Goal: Information Seeking & Learning: Learn about a topic

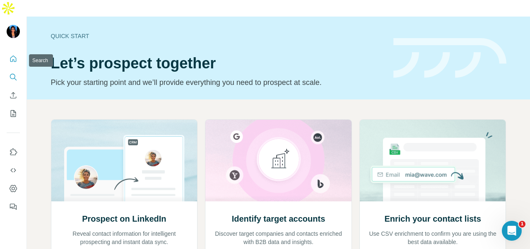
click at [10, 74] on icon "Search" at bounding box center [12, 76] width 5 height 5
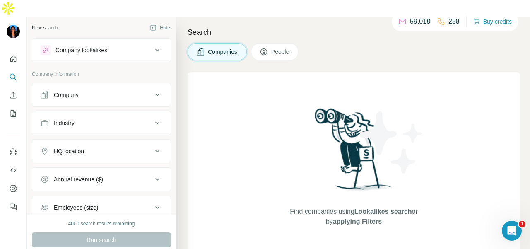
click at [117, 119] on div "Industry" at bounding box center [97, 123] width 112 height 8
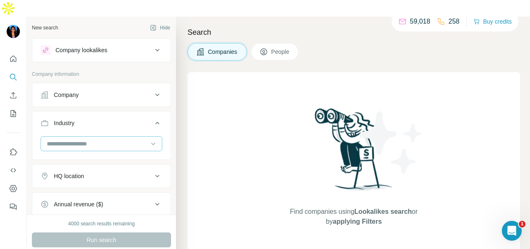
click at [120, 139] on input at bounding box center [97, 143] width 102 height 9
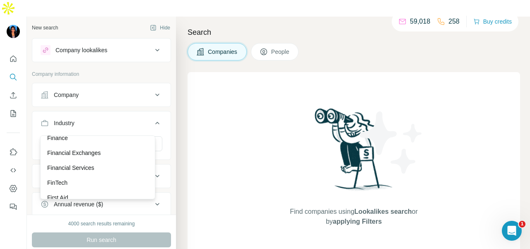
scroll to position [3393, 0]
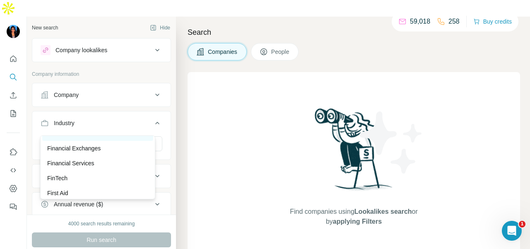
click at [69, 137] on div "Finance" at bounding box center [97, 133] width 101 height 8
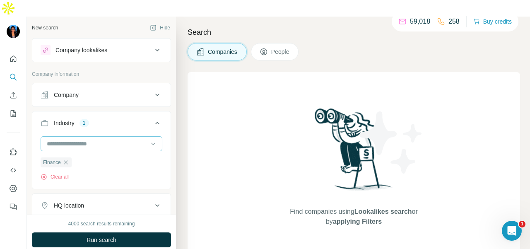
click at [109, 139] on input at bounding box center [97, 143] width 102 height 9
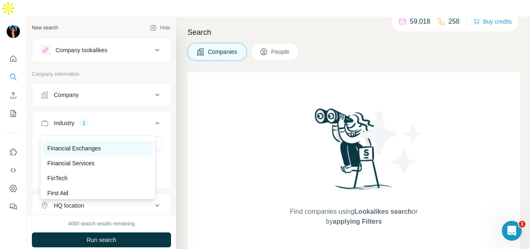
click at [110, 152] on div "Financial Exchanges" at bounding box center [97, 148] width 101 height 8
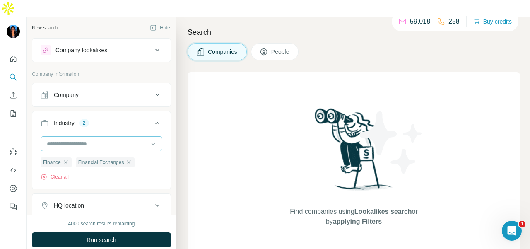
click at [104, 139] on input at bounding box center [97, 143] width 102 height 9
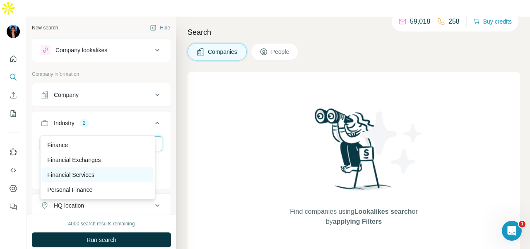
type input "****"
click at [117, 174] on div "Financial Services" at bounding box center [97, 174] width 101 height 8
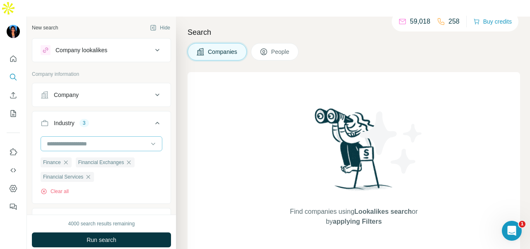
click at [116, 137] on div at bounding box center [97, 144] width 102 height 14
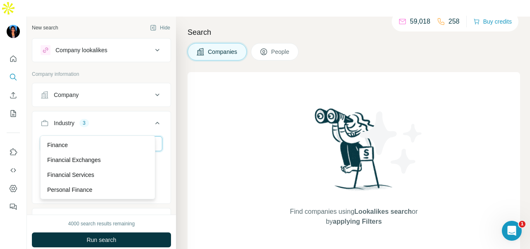
type input "*****"
click at [100, 187] on div "Personal Finance" at bounding box center [97, 189] width 101 height 8
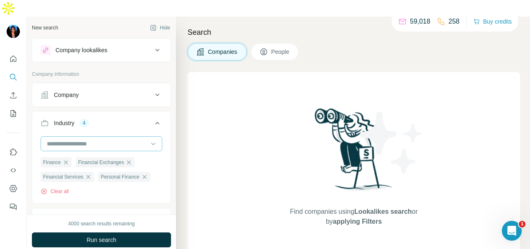
click at [110, 139] on input at bounding box center [97, 143] width 102 height 9
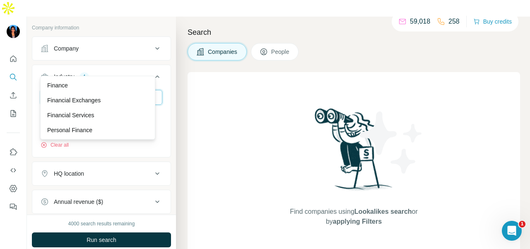
scroll to position [83, 0]
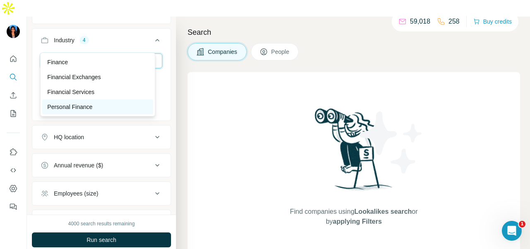
type input "*****"
click at [100, 104] on div "Personal Finance" at bounding box center [97, 107] width 101 height 8
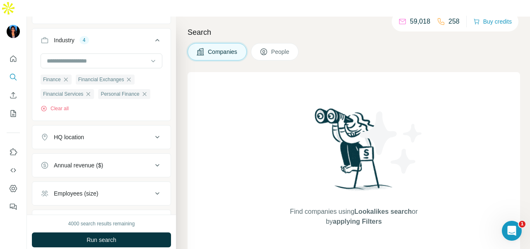
click at [114, 133] on div "HQ location" at bounding box center [97, 137] width 112 height 8
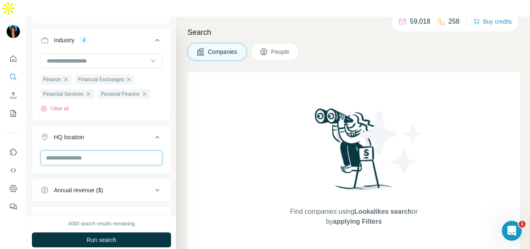
click at [107, 150] on input "text" at bounding box center [102, 157] width 122 height 15
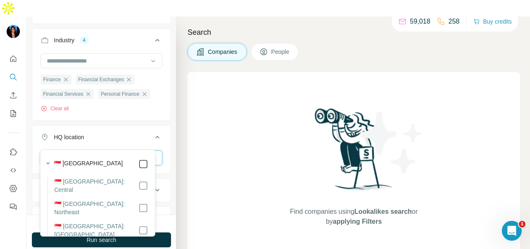
type input "*********"
click at [155, 136] on icon at bounding box center [157, 137] width 4 height 2
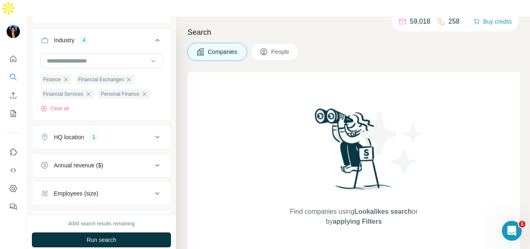
click at [122, 133] on div "HQ location 1" at bounding box center [97, 137] width 112 height 8
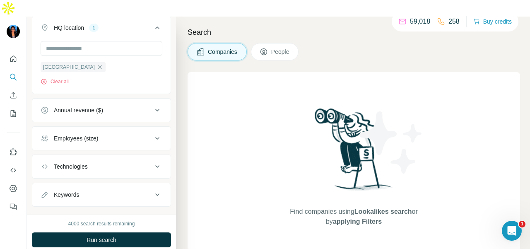
scroll to position [205, 0]
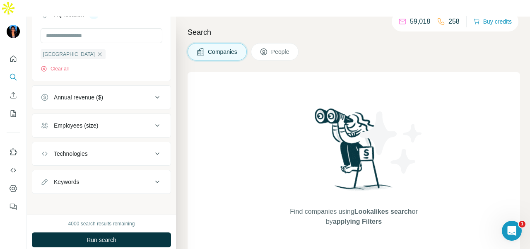
click at [126, 232] on button "Run search" at bounding box center [101, 239] width 139 height 15
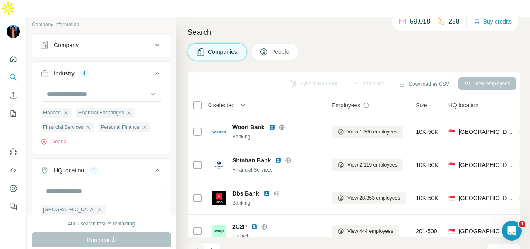
scroll to position [0, 0]
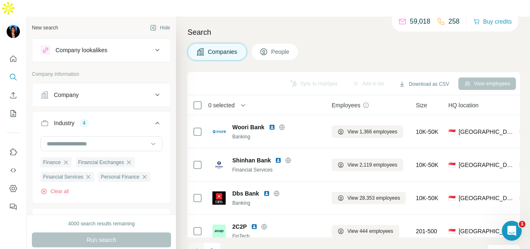
click at [271, 43] on button "People" at bounding box center [275, 51] width 48 height 17
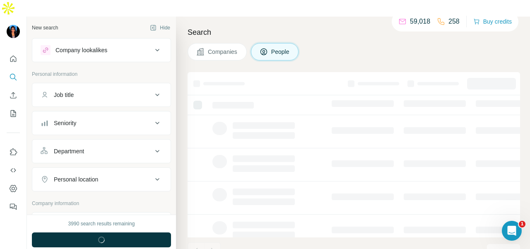
click at [134, 147] on div "Department" at bounding box center [97, 151] width 112 height 8
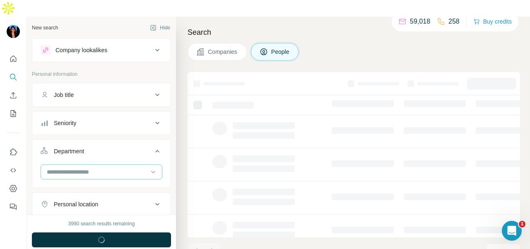
click at [122, 167] on input at bounding box center [97, 171] width 102 height 9
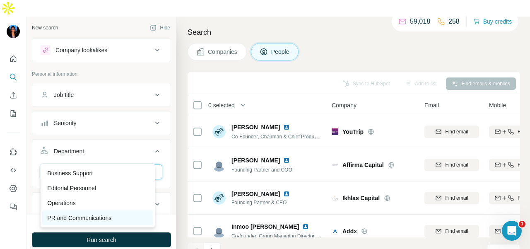
type input "*"
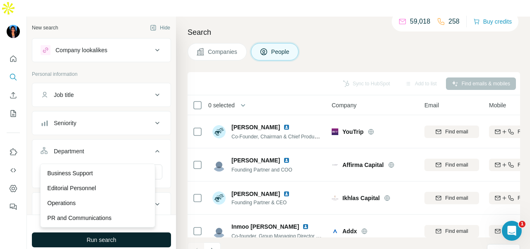
drag, startPoint x: 121, startPoint y: 214, endPoint x: 119, endPoint y: 218, distance: 4.5
click at [120, 214] on div "PR and Communications" at bounding box center [97, 217] width 101 height 8
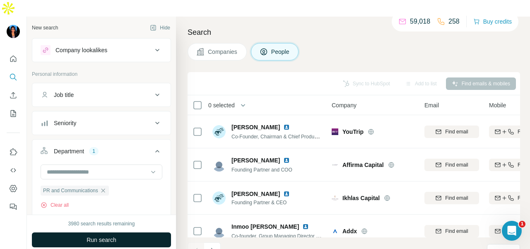
click at [122, 232] on button "Run search" at bounding box center [101, 239] width 139 height 15
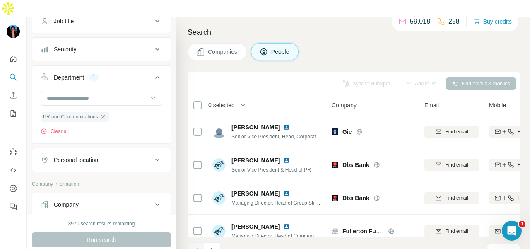
scroll to position [124, 0]
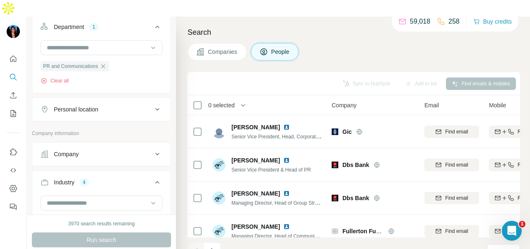
click at [106, 99] on button "Personal location" at bounding box center [101, 109] width 138 height 20
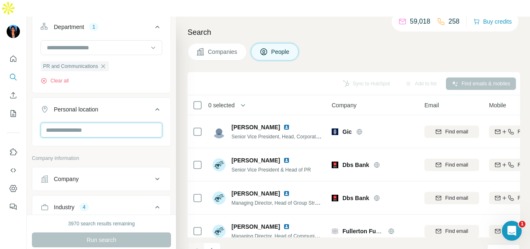
click at [92, 122] on input "text" at bounding box center [102, 129] width 122 height 15
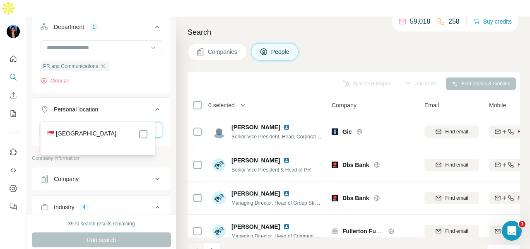
type input "****"
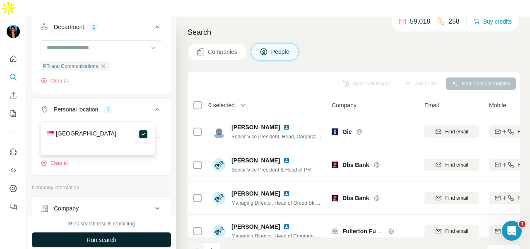
click at [106, 232] on button "Run search" at bounding box center [101, 239] width 139 height 15
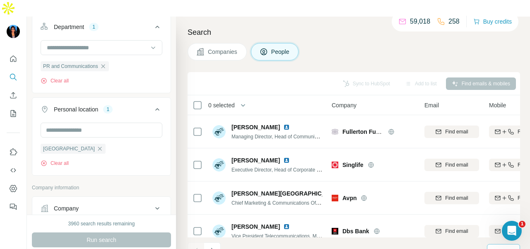
click at [494, 244] on div "10" at bounding box center [502, 251] width 21 height 14
click at [507, 170] on div "60" at bounding box center [503, 172] width 19 height 8
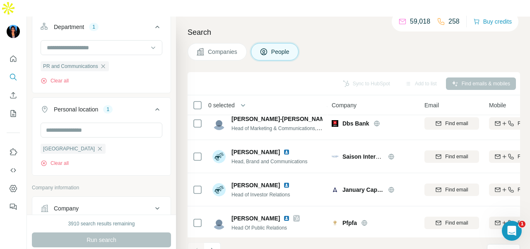
scroll to position [1866, 0]
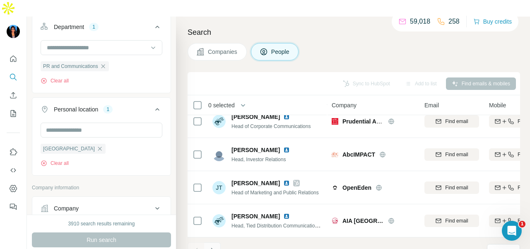
click at [214, 246] on icon "Navigate to next page" at bounding box center [212, 250] width 8 height 8
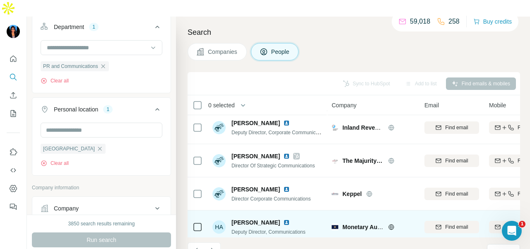
scroll to position [459, 0]
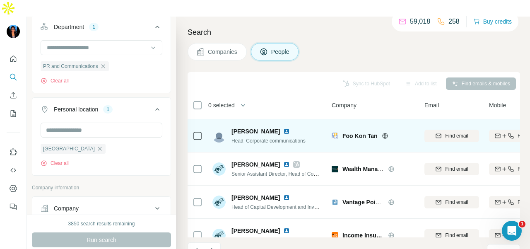
click at [283, 128] on img at bounding box center [286, 131] width 7 height 7
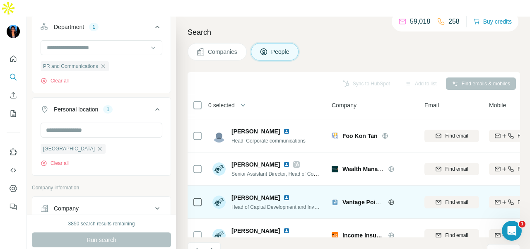
click at [287, 194] on img at bounding box center [286, 197] width 7 height 7
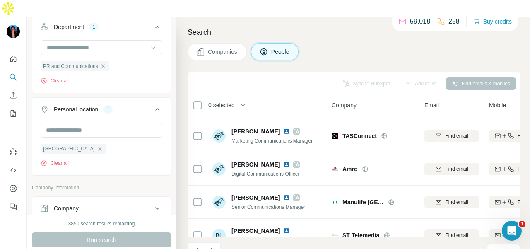
scroll to position [1866, 0]
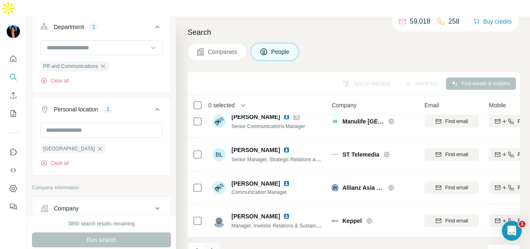
click at [213, 246] on icon "Navigate to next page" at bounding box center [212, 250] width 8 height 8
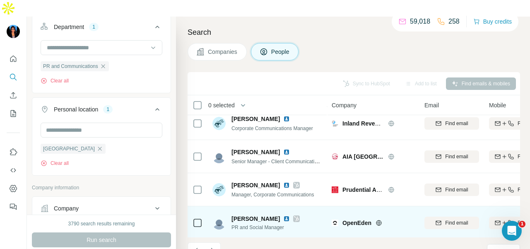
scroll to position [41, 0]
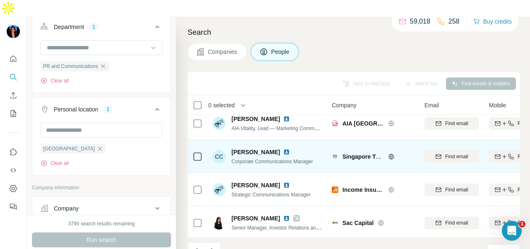
click at [283, 149] on img at bounding box center [286, 152] width 7 height 7
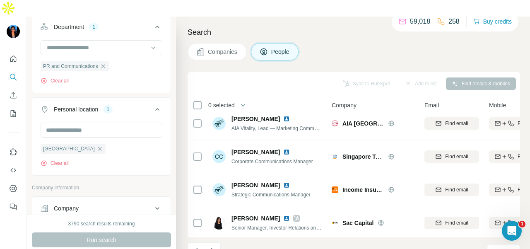
click at [323, 17] on div "Search Companies People Sync to HubSpot Add to list Find emails & mobiles 0 sel…" at bounding box center [353, 141] width 354 height 249
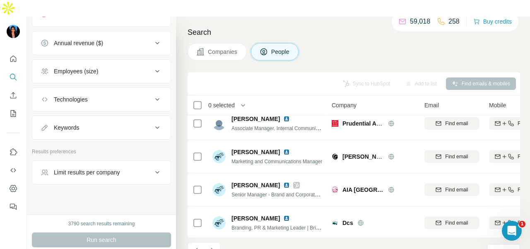
scroll to position [621, 0]
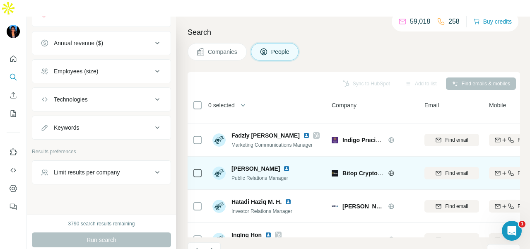
click at [283, 165] on img at bounding box center [286, 168] width 7 height 7
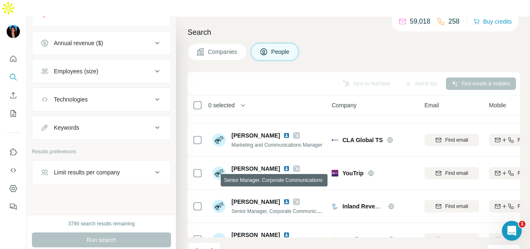
scroll to position [1866, 0]
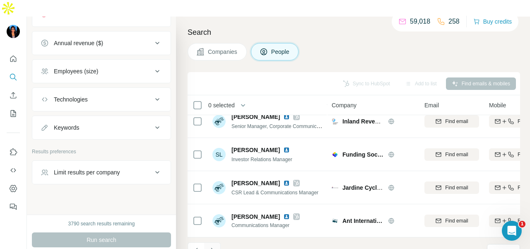
click at [212, 246] on icon "Navigate to next page" at bounding box center [212, 250] width 8 height 8
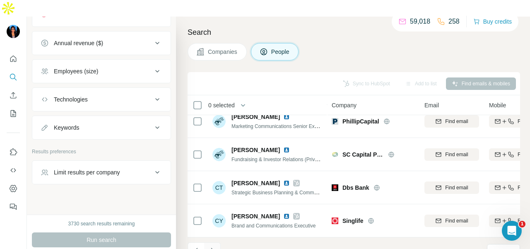
click at [211, 246] on icon "Navigate to next page" at bounding box center [212, 250] width 8 height 8
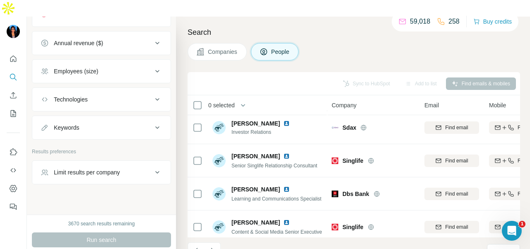
scroll to position [0, 0]
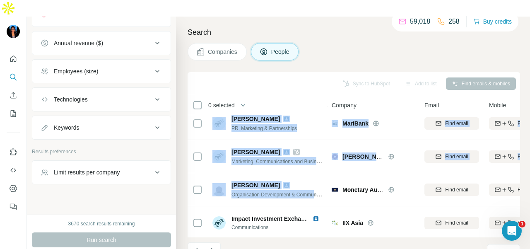
drag, startPoint x: 317, startPoint y: 161, endPoint x: 324, endPoint y: 171, distance: 12.3
click at [0, 0] on tbody "[PERSON_NAME] Assistant Director, Organisation Development & Communications Mon…" at bounding box center [0, 0] width 0 height 0
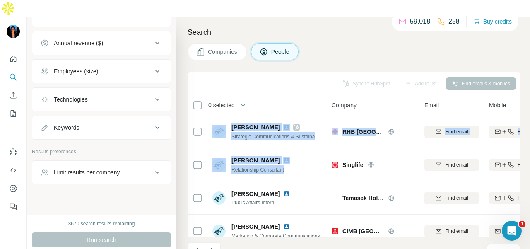
click at [341, 43] on div "Companies People" at bounding box center [353, 51] width 332 height 17
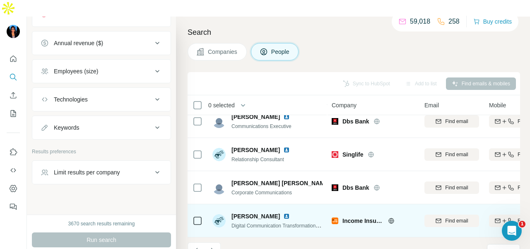
scroll to position [1866, 0]
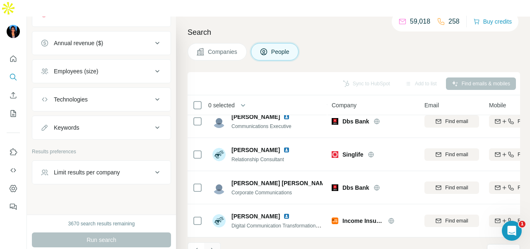
click at [215, 246] on icon "Navigate to next page" at bounding box center [212, 250] width 8 height 8
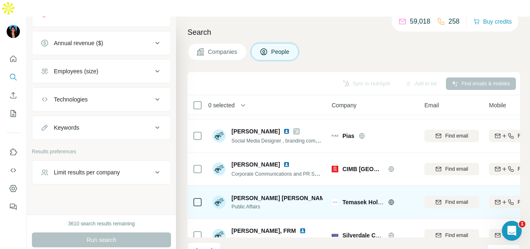
scroll to position [0, 0]
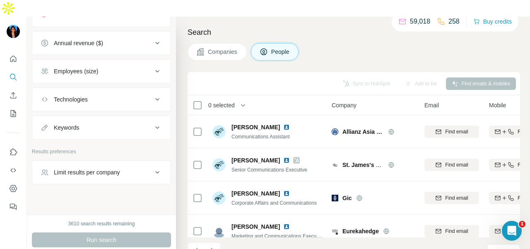
click at [212, 247] on icon "Navigate to next page" at bounding box center [212, 249] width 3 height 5
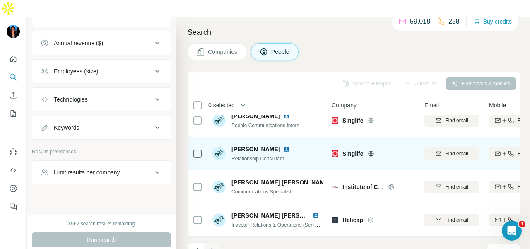
scroll to position [600, 0]
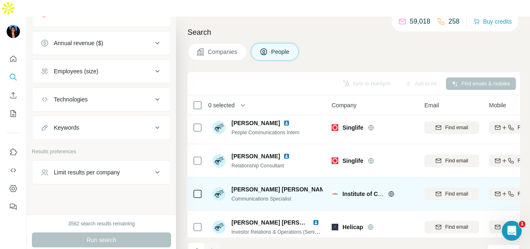
click at [333, 186] on div at bounding box center [334, 189] width 3 height 7
click at [333, 186] on img at bounding box center [334, 189] width 3 height 7
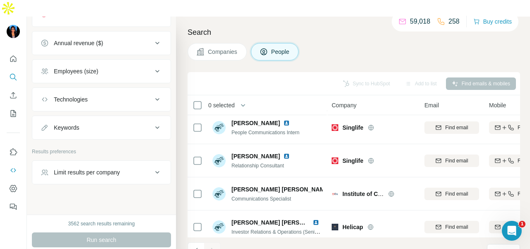
scroll to position [331, 0]
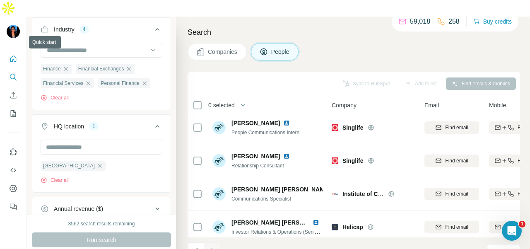
click at [17, 55] on icon "Quick start" at bounding box center [13, 59] width 8 height 8
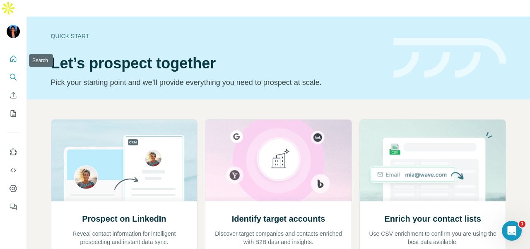
click at [10, 73] on icon "Search" at bounding box center [13, 77] width 8 height 8
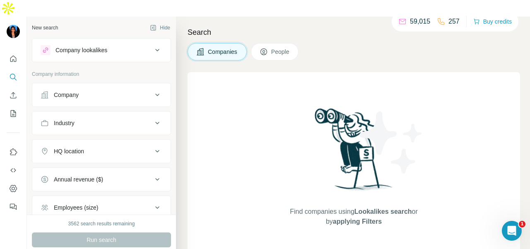
click at [95, 41] on button "Company lookalikes" at bounding box center [101, 50] width 138 height 20
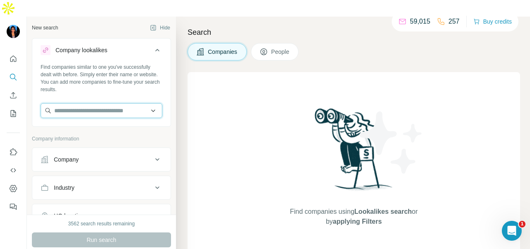
click at [89, 103] on input "text" at bounding box center [102, 110] width 122 height 15
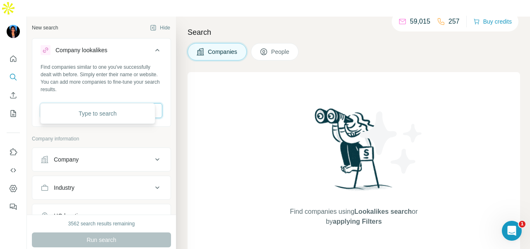
paste input "**********"
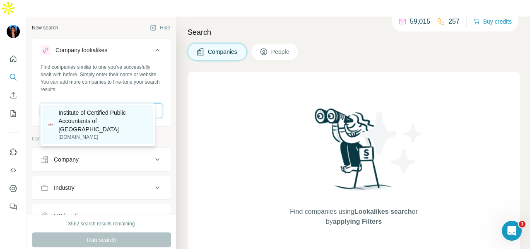
type input "**********"
click at [121, 116] on p "Institute of Certified Public Accountants of [GEOGRAPHIC_DATA]" at bounding box center [103, 120] width 90 height 25
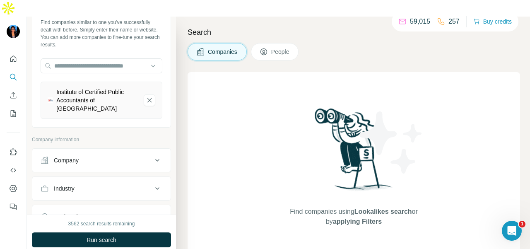
scroll to position [124, 0]
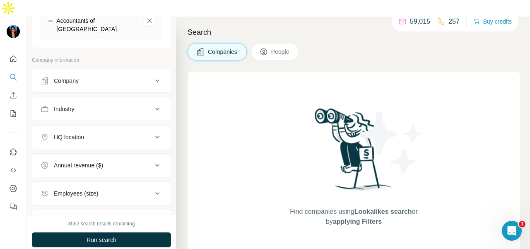
click at [125, 133] on div "HQ location" at bounding box center [97, 137] width 112 height 8
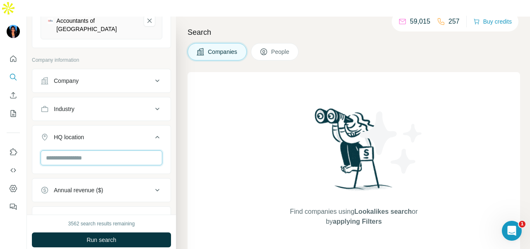
click at [120, 150] on input "text" at bounding box center [102, 157] width 122 height 15
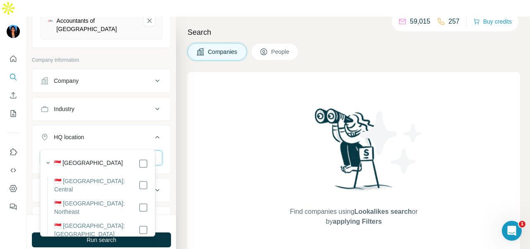
type input "*********"
click at [153, 132] on icon at bounding box center [157, 137] width 10 height 10
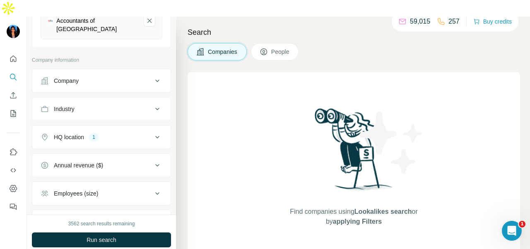
click at [132, 232] on button "Run search" at bounding box center [101, 239] width 139 height 15
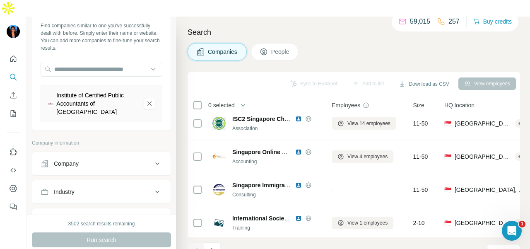
scroll to position [165, 0]
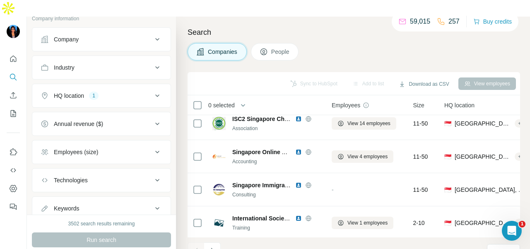
click at [263, 43] on button "People" at bounding box center [275, 51] width 48 height 17
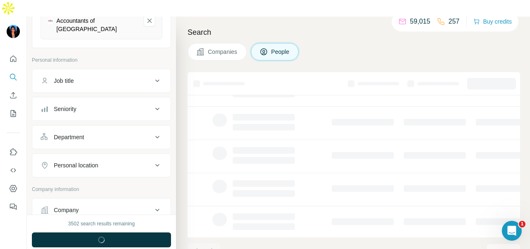
scroll to position [165, 0]
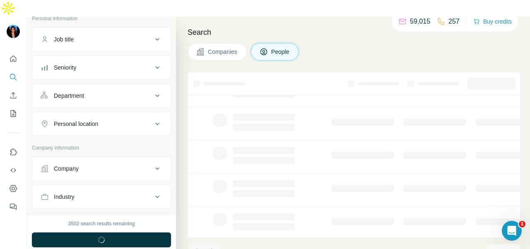
drag, startPoint x: 113, startPoint y: 77, endPoint x: 110, endPoint y: 87, distance: 9.8
click at [113, 91] on div "Department" at bounding box center [97, 95] width 112 height 8
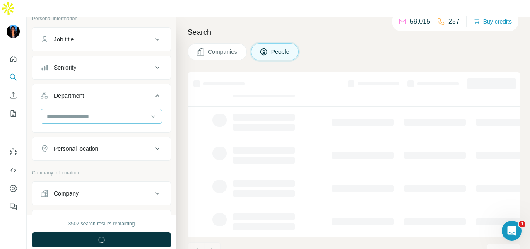
click at [108, 112] on input at bounding box center [97, 116] width 102 height 9
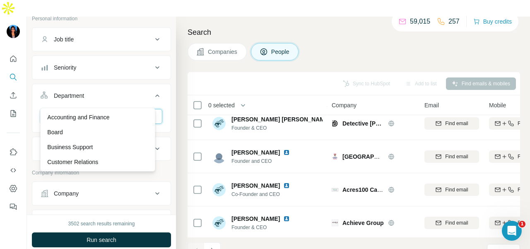
type input "**"
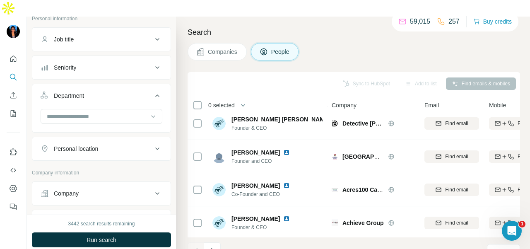
click at [121, 232] on button "Run search" at bounding box center [101, 239] width 139 height 15
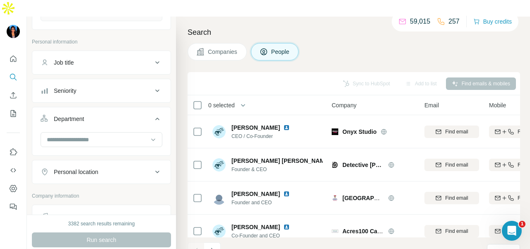
scroll to position [156, 0]
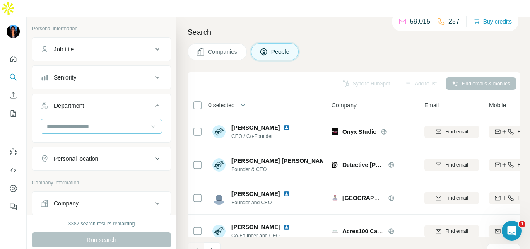
click at [149, 122] on icon at bounding box center [153, 126] width 8 height 8
click at [115, 157] on div "PR and Communications" at bounding box center [97, 158] width 101 height 8
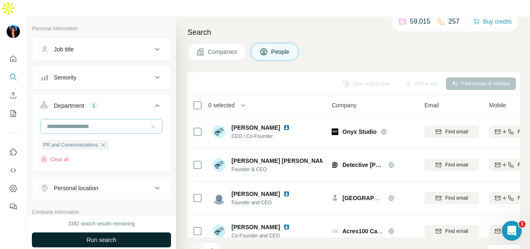
click at [123, 232] on button "Run search" at bounding box center [101, 239] width 139 height 15
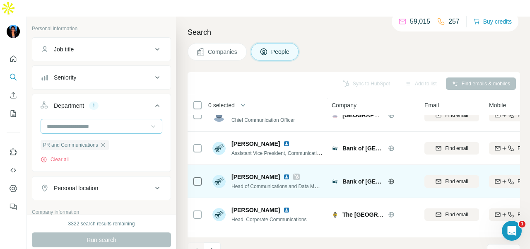
scroll to position [41, 0]
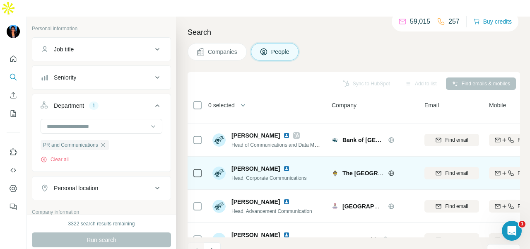
click at [283, 165] on img at bounding box center [286, 168] width 7 height 7
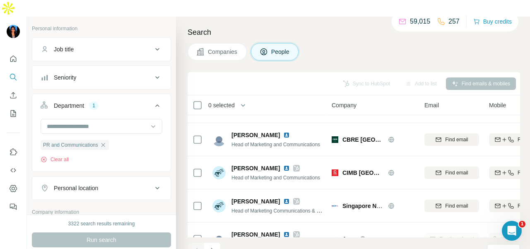
scroll to position [621, 0]
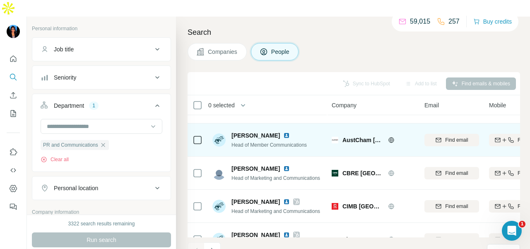
click at [388, 137] on icon at bounding box center [391, 140] width 7 height 7
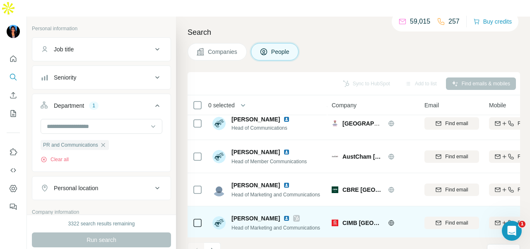
scroll to position [579, 0]
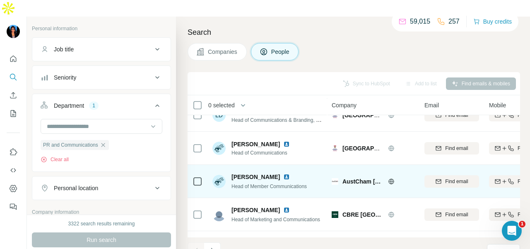
click at [283, 173] on img at bounding box center [286, 176] width 7 height 7
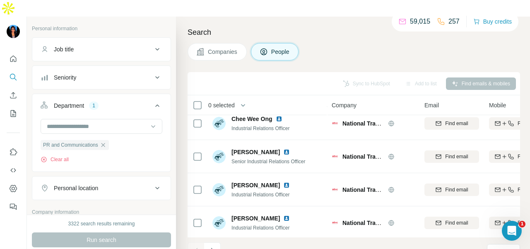
scroll to position [1866, 0]
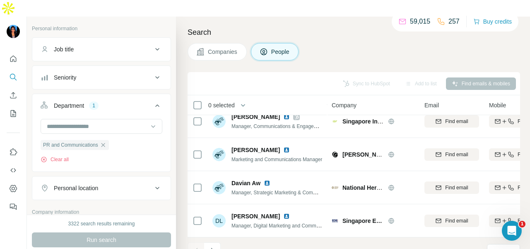
click at [225, 242] on div "1 - 60 of 312 results" at bounding box center [254, 251] width 60 height 18
click at [217, 242] on button "Navigate to next page" at bounding box center [212, 250] width 17 height 17
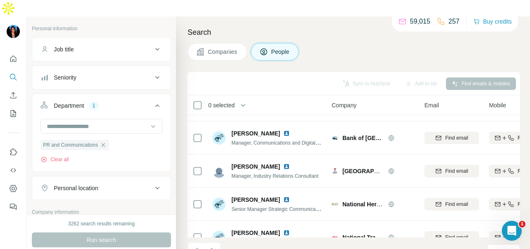
scroll to position [0, 0]
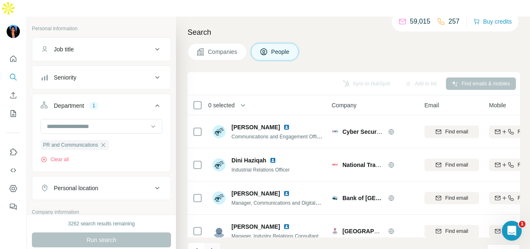
click at [215, 246] on icon "Navigate to next page" at bounding box center [212, 250] width 8 height 8
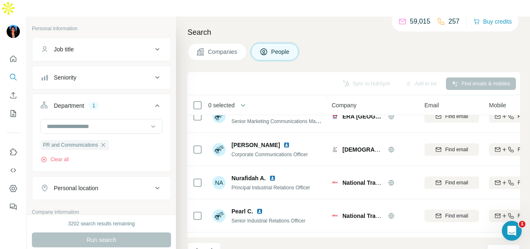
scroll to position [83, 0]
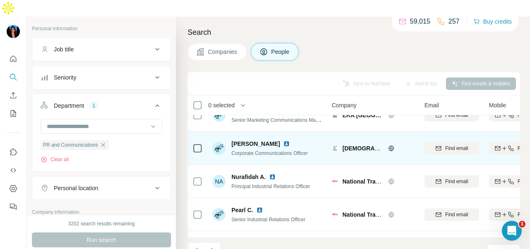
click at [283, 140] on img at bounding box center [286, 143] width 7 height 7
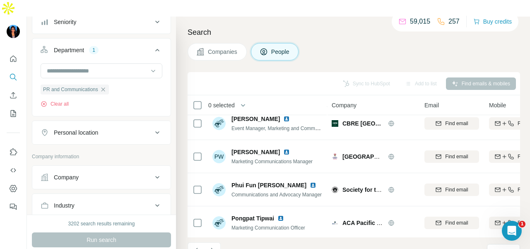
scroll to position [280, 0]
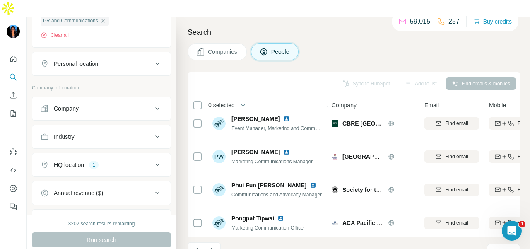
click at [106, 132] on div "Industry" at bounding box center [97, 136] width 112 height 8
click at [100, 150] on div at bounding box center [97, 157] width 102 height 14
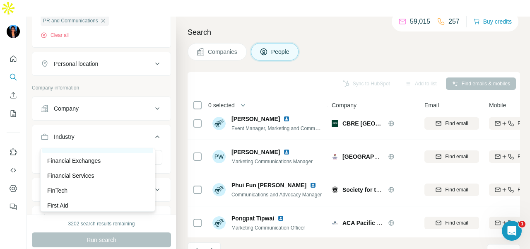
click at [107, 150] on div "Finance" at bounding box center [97, 146] width 101 height 8
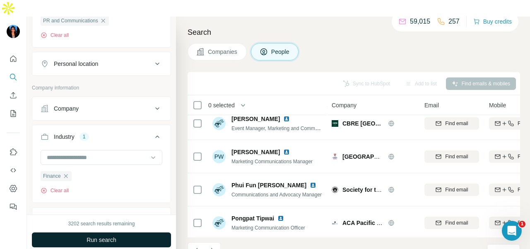
click at [123, 232] on button "Run search" at bounding box center [101, 239] width 139 height 15
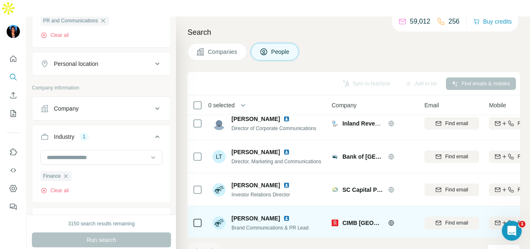
scroll to position [290, 0]
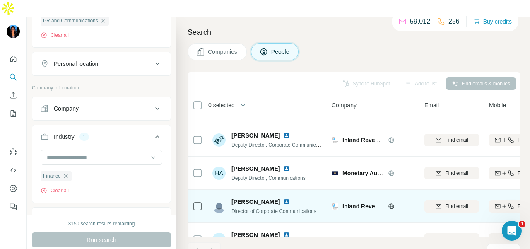
click at [283, 198] on img at bounding box center [286, 201] width 7 height 7
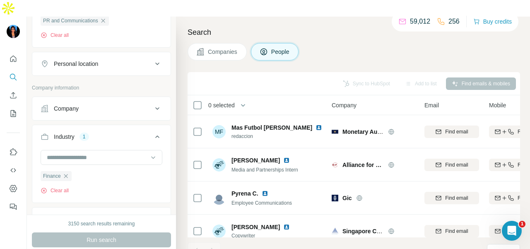
scroll to position [1601, 0]
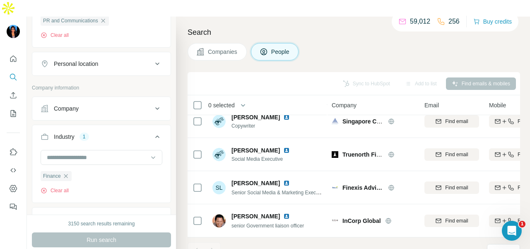
click at [214, 242] on div at bounding box center [212, 250] width 17 height 17
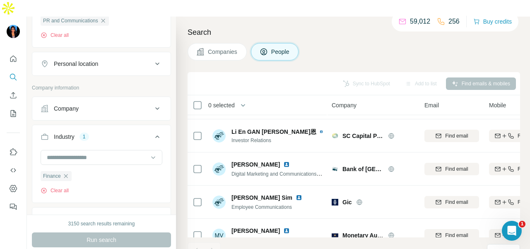
scroll to position [1063, 0]
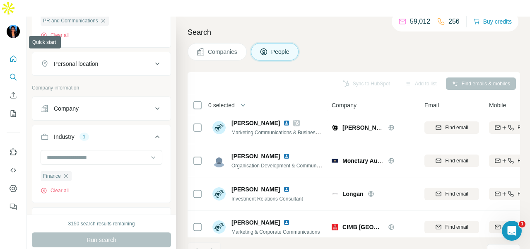
click at [12, 51] on button "Quick start" at bounding box center [13, 58] width 13 height 15
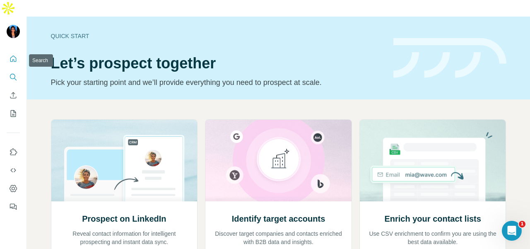
click at [13, 73] on icon "Search" at bounding box center [13, 77] width 8 height 8
